Goal: Task Accomplishment & Management: Manage account settings

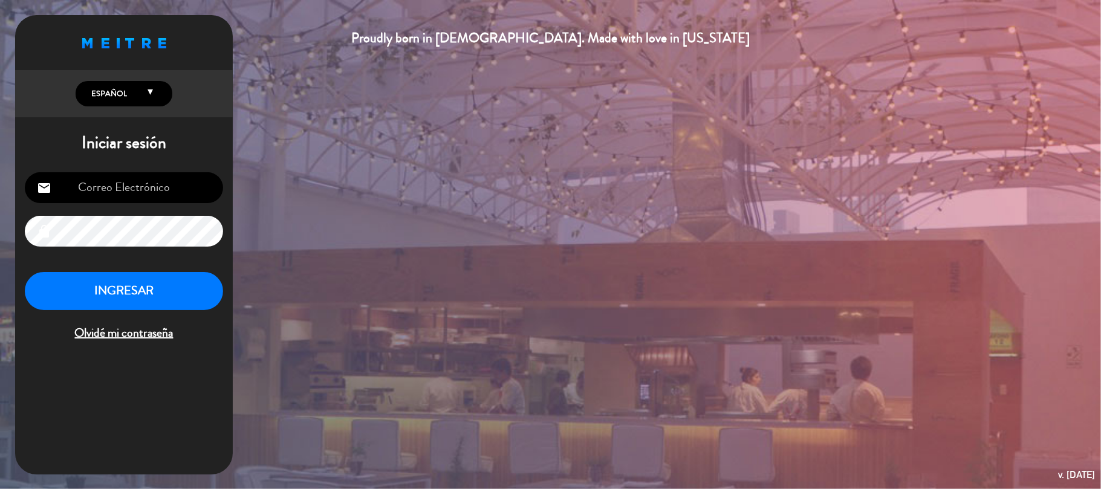
type input "[EMAIL_ADDRESS][DOMAIN_NAME]"
click at [118, 296] on button "INGRESAR" at bounding box center [124, 291] width 198 height 38
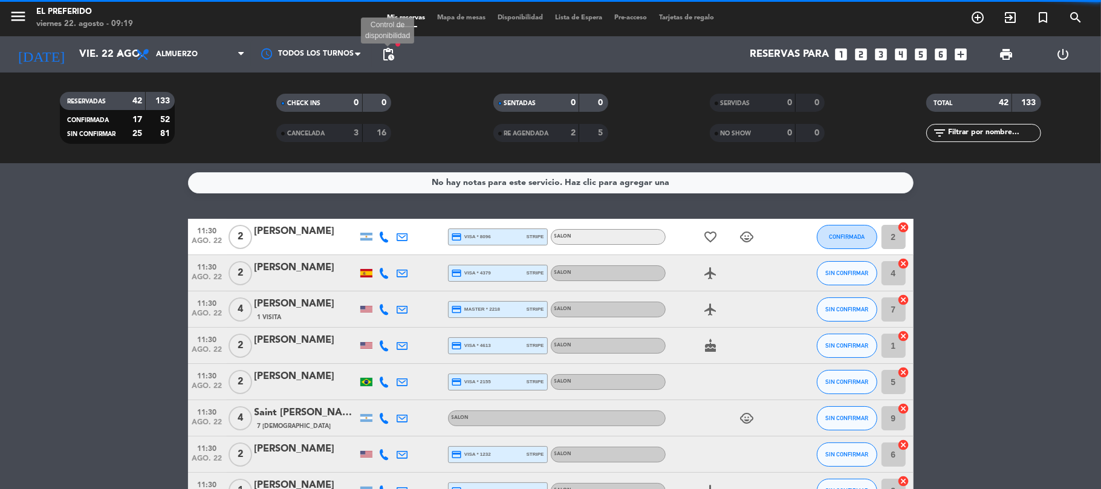
click at [392, 53] on span "pending_actions" at bounding box center [388, 54] width 15 height 15
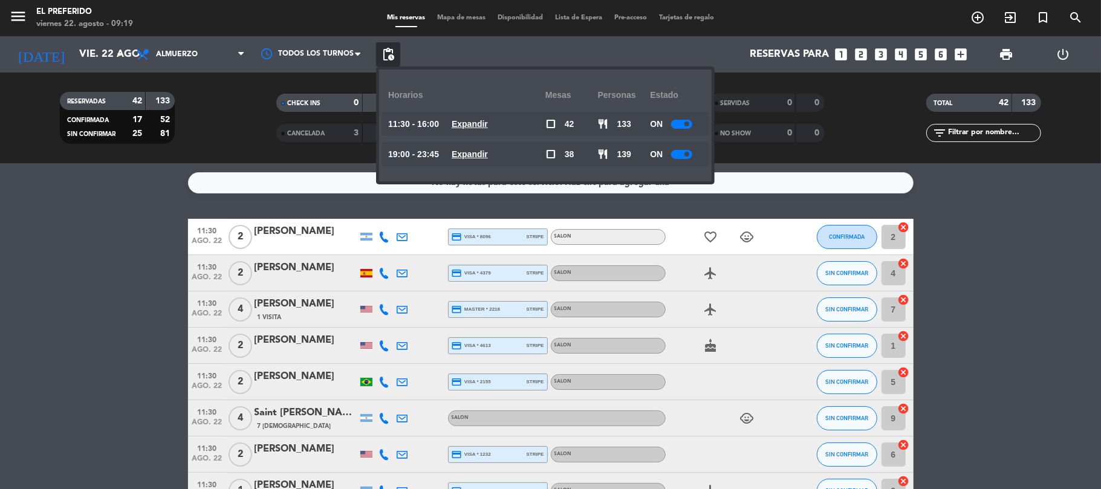
click at [488, 117] on span "Expandir" at bounding box center [469, 124] width 36 height 14
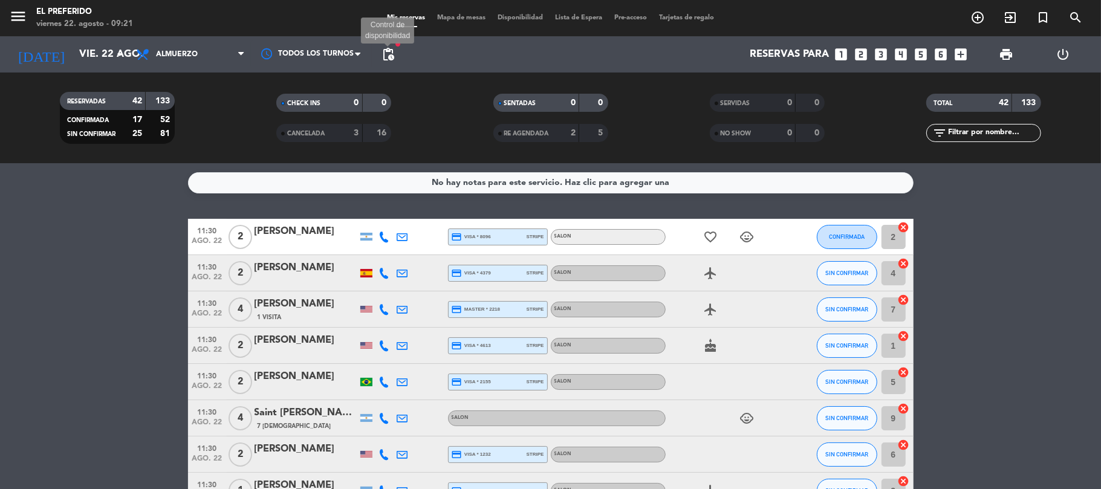
click at [387, 57] on span "pending_actions" at bounding box center [388, 54] width 15 height 15
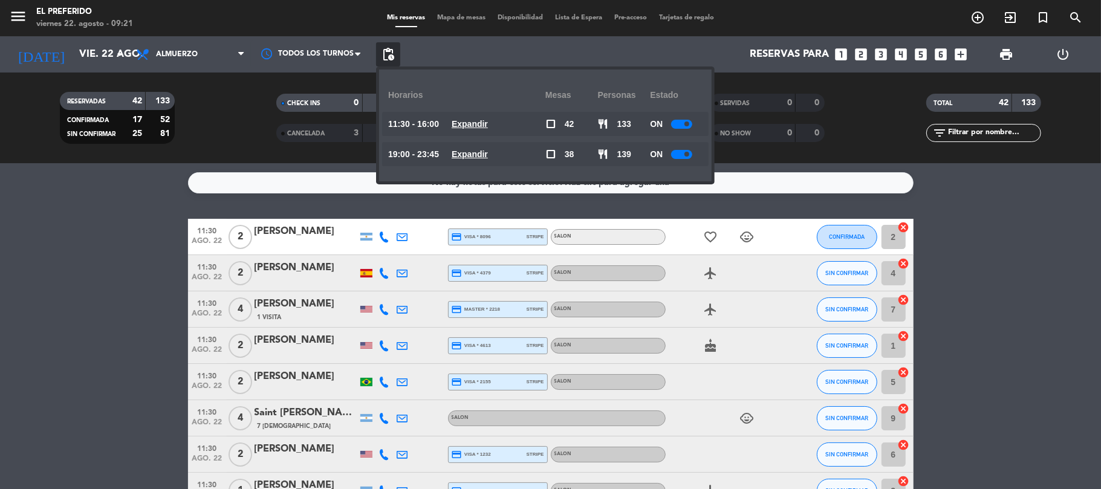
click at [488, 126] on u "Expandir" at bounding box center [469, 124] width 36 height 10
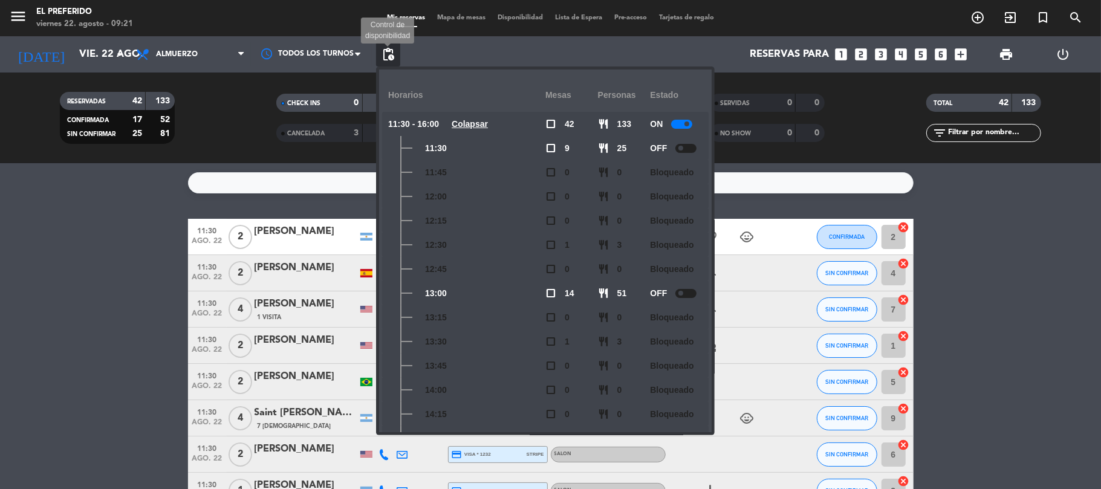
click at [390, 59] on span "pending_actions" at bounding box center [388, 54] width 15 height 15
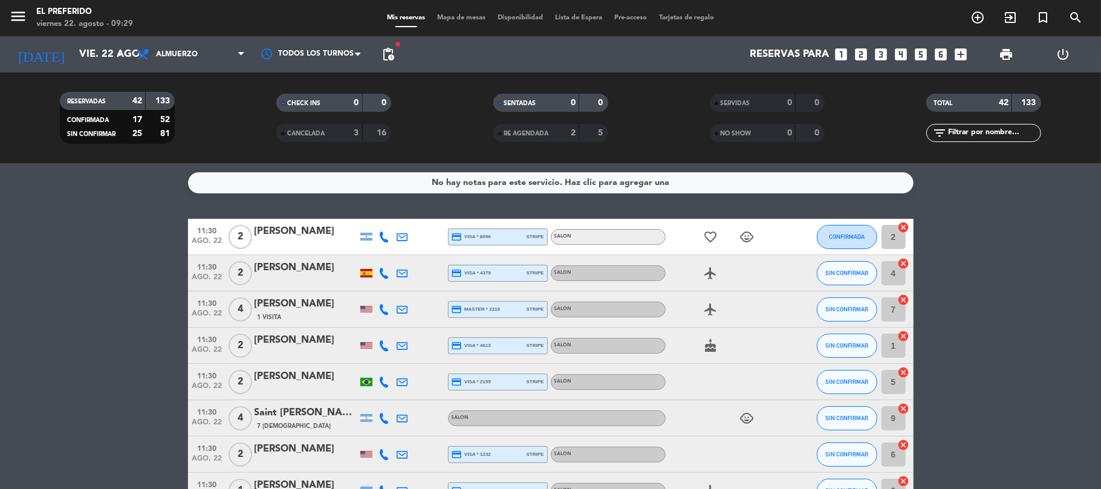
click at [396, 59] on span "pending_actions" at bounding box center [388, 54] width 24 height 24
click at [392, 60] on span "pending_actions" at bounding box center [388, 54] width 15 height 15
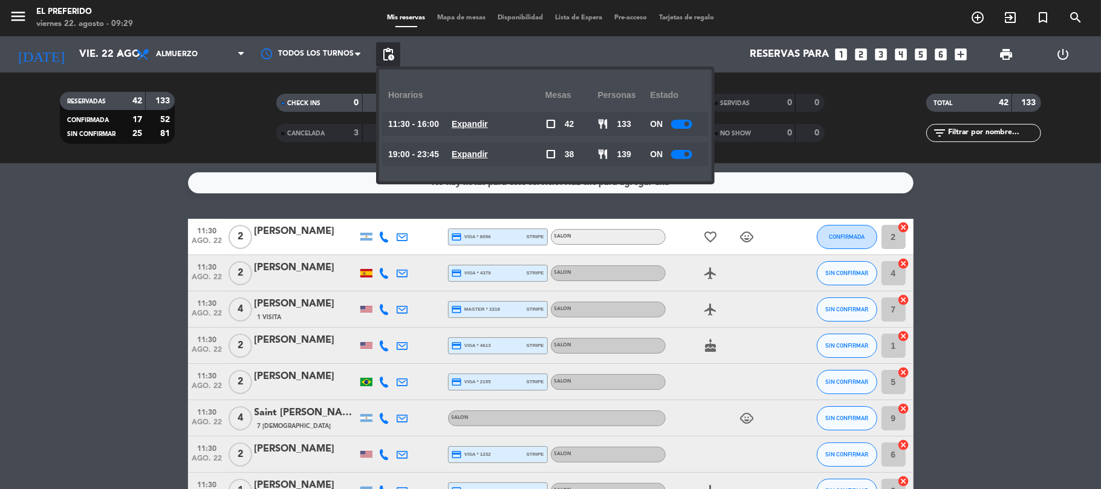
click at [476, 128] on u "Expandir" at bounding box center [469, 124] width 36 height 10
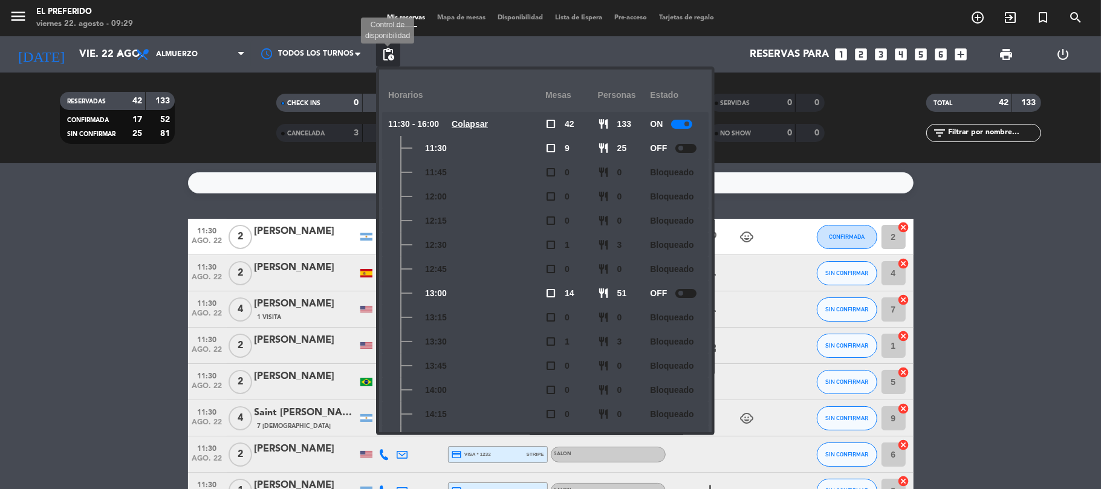
click at [393, 60] on span "pending_actions" at bounding box center [388, 54] width 15 height 15
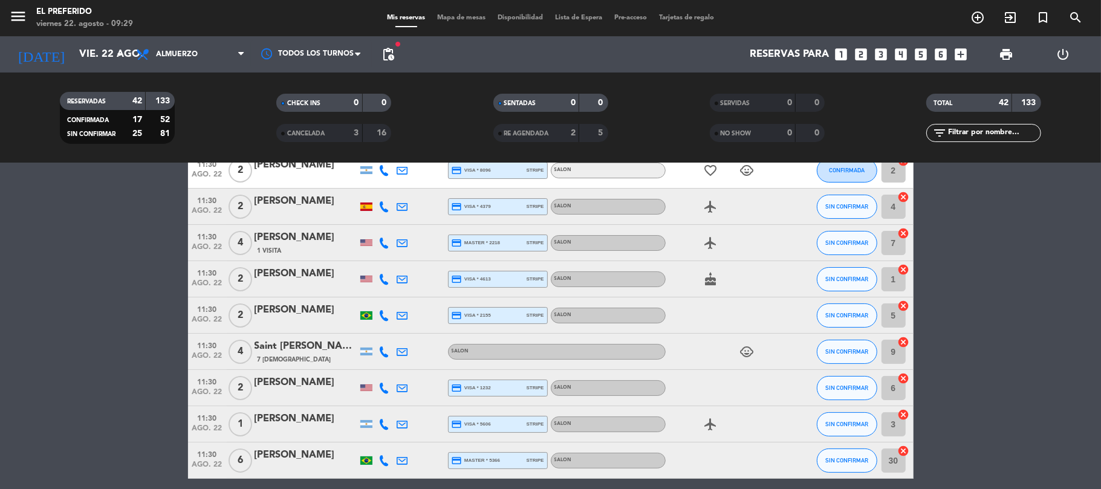
scroll to position [80, 0]
